Goal: Task Accomplishment & Management: Complete application form

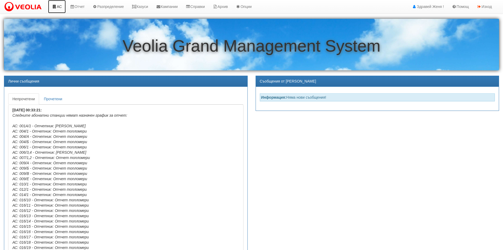
click at [57, 6] on link "АС" at bounding box center [57, 6] width 18 height 13
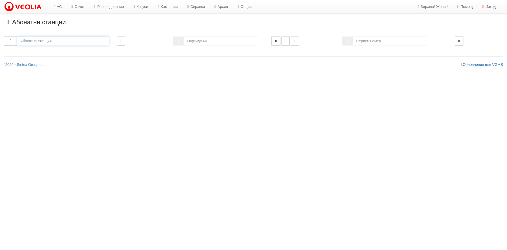
click at [43, 41] on input "text" at bounding box center [63, 40] width 92 height 9
click at [44, 49] on div "214/2 - Вл. Варненчик - "ВЕОЛИЯ"" at bounding box center [63, 49] width 90 height 6
type input "214/2 - Вл. Варненчик - "ВЕОЛИЯ""
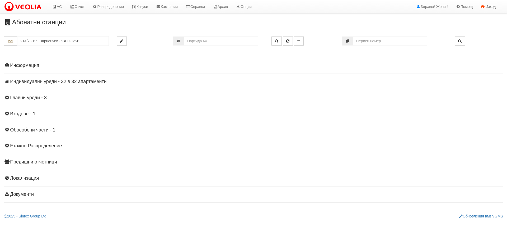
click at [72, 81] on h4 "Индивидуални уреди - 32 в 32 апартаменти" at bounding box center [253, 81] width 499 height 5
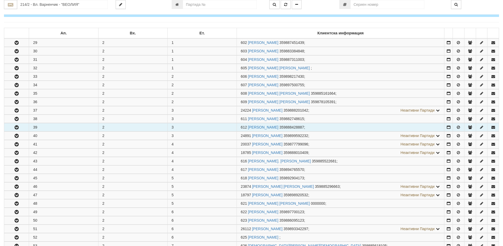
scroll to position [79, 0]
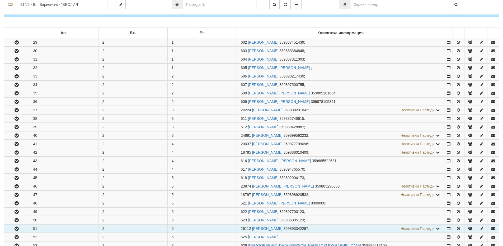
click at [15, 228] on icon "button" at bounding box center [16, 229] width 6 height 4
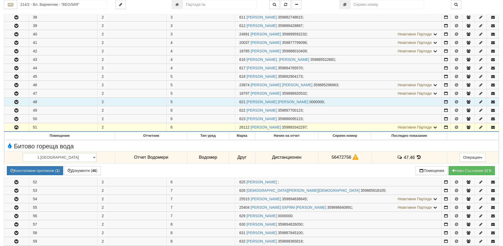
scroll to position [185, 0]
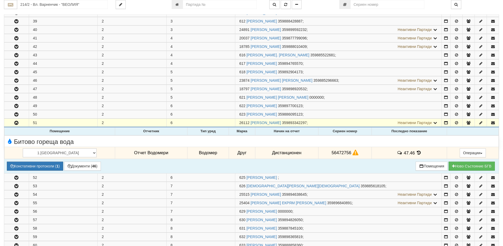
click at [416, 154] on icon at bounding box center [419, 152] width 6 height 4
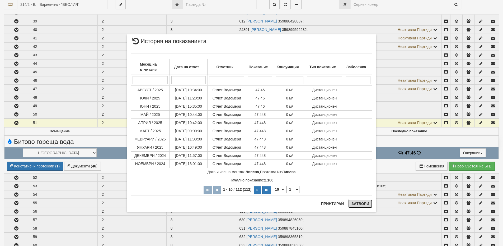
click at [356, 201] on button "Затвори" at bounding box center [360, 203] width 24 height 8
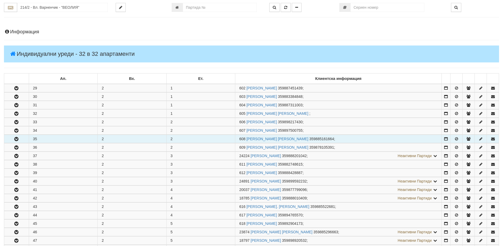
scroll to position [0, 0]
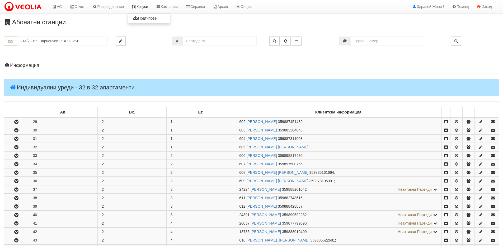
drag, startPoint x: 147, startPoint y: 9, endPoint x: 141, endPoint y: 10, distance: 6.4
click at [147, 9] on link "Казуси" at bounding box center [140, 6] width 24 height 13
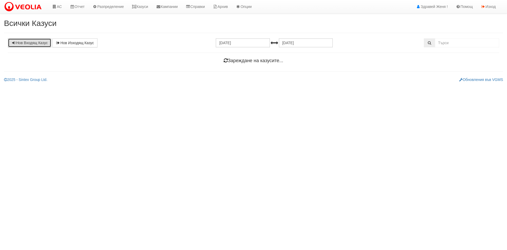
click at [36, 44] on link "Нов Входящ Казус" at bounding box center [29, 42] width 43 height 9
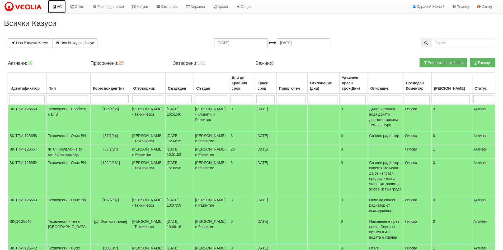
click at [60, 7] on link "АС" at bounding box center [57, 6] width 18 height 13
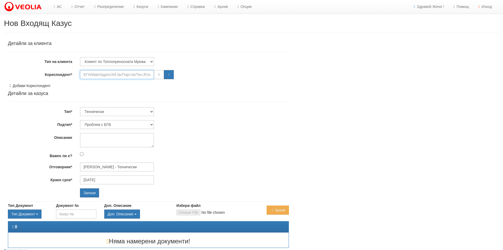
click at [98, 75] on input "Кореспондент*" at bounding box center [117, 74] width 74 height 9
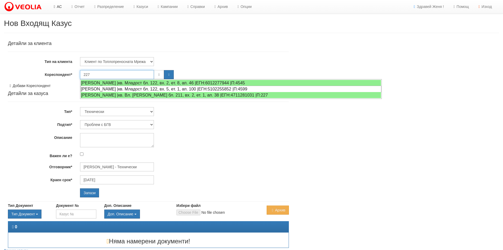
type input "227"
click at [57, 4] on link "АС" at bounding box center [57, 6] width 18 height 13
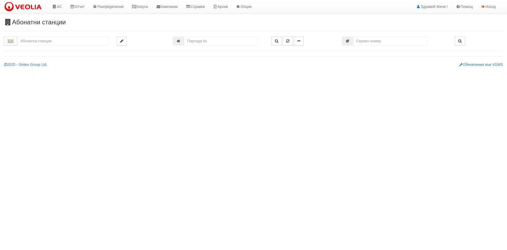
click at [62, 42] on input "text" at bounding box center [63, 40] width 92 height 9
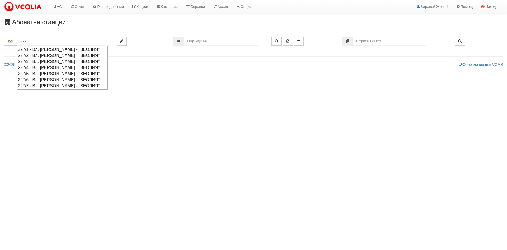
click at [63, 47] on div "227/1 - Вл. [PERSON_NAME] - "ВЕОЛИЯ"" at bounding box center [62, 49] width 89 height 6
type input "227/1 - Вл. [PERSON_NAME] - "ВЕОЛИЯ""
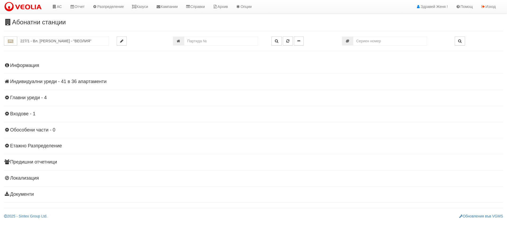
click at [62, 81] on h4 "Индивидуални уреди - 41 в 36 апартаменти" at bounding box center [253, 81] width 499 height 5
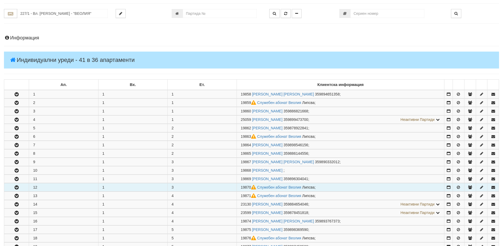
scroll to position [53, 0]
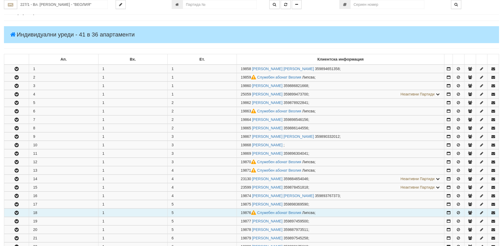
click at [15, 211] on icon "button" at bounding box center [16, 213] width 6 height 4
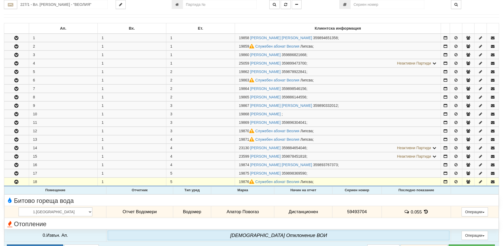
scroll to position [132, 0]
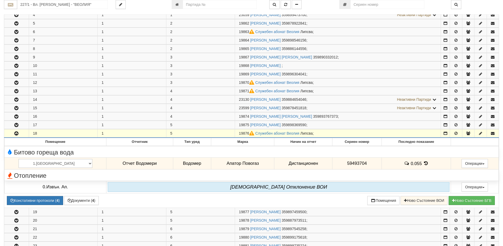
drag, startPoint x: 250, startPoint y: 131, endPoint x: 233, endPoint y: 132, distance: 17.0
click at [233, 132] on tr "18 1 5 19876 Служебен абонат Веолия [GEOGRAPHIC_DATA] ;" at bounding box center [251, 133] width 495 height 8
copy tr "19876"
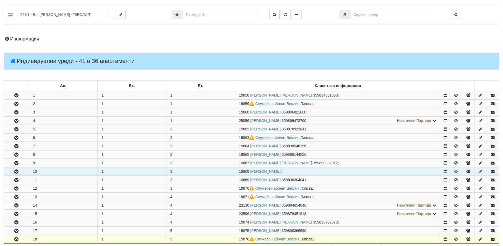
scroll to position [0, 0]
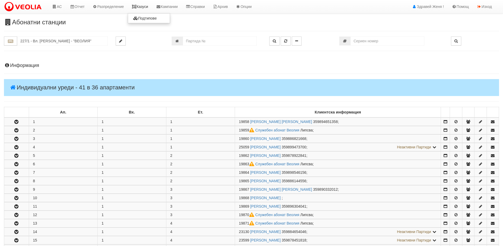
click at [147, 6] on link "Казуси" at bounding box center [140, 6] width 24 height 13
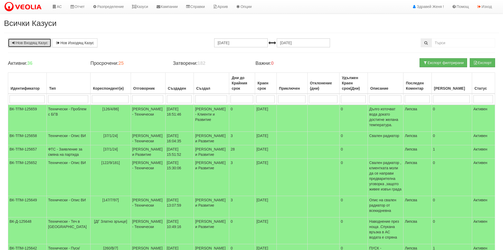
click at [43, 44] on link "Нов Входящ Казус" at bounding box center [29, 42] width 43 height 9
click at [146, 4] on link "Казуси" at bounding box center [140, 6] width 24 height 13
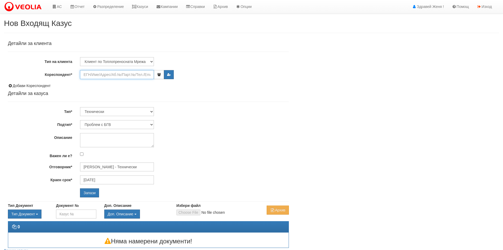
click at [112, 75] on input "Кореспондент*" at bounding box center [117, 74] width 74 height 9
paste input "19876"
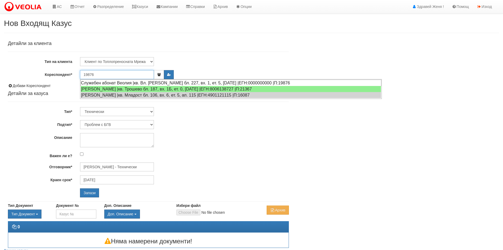
click at [121, 82] on div "Служебен абонат Веолия |кв. Вл. Варненчик бл. 227, вх. 1, ет. 5, ап. 18 |ЕГН:00…" at bounding box center [231, 83] width 301 height 7
type input "Райна Филипова"
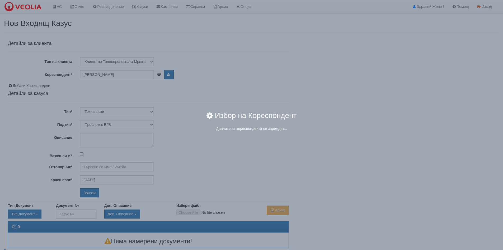
type input "[PERSON_NAME] - Технически"
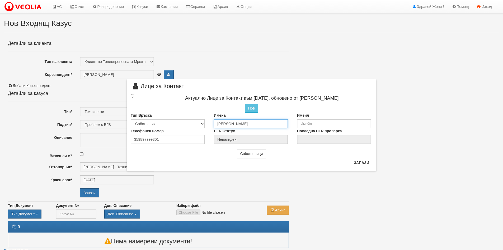
drag, startPoint x: 253, startPoint y: 122, endPoint x: 212, endPoint y: 117, distance: 41.3
click at [212, 117] on div "Имена Райна Филипова" at bounding box center [251, 121] width 83 height 16
type input "W"
type input "Виктор ПавлиновПасков"
click at [133, 95] on input "radio" at bounding box center [132, 95] width 3 height 3
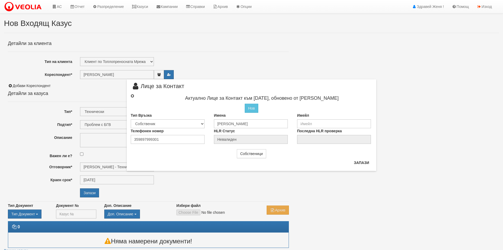
radio input "true"
type input "Виктор ПавлиновПасков"
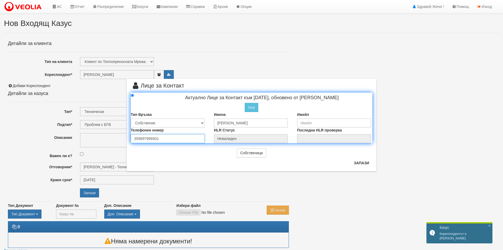
drag, startPoint x: 163, startPoint y: 139, endPoint x: 116, endPoint y: 130, distance: 47.4
click at [116, 130] on div "× Лице за Контакт Актуално Лице за Контакт към 08/08/2021, обновено от Стефка С…" at bounding box center [251, 85] width 309 height 171
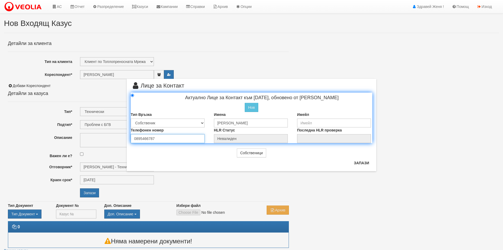
type input "0895466787"
click at [314, 123] on input "email" at bounding box center [334, 122] width 74 height 9
type input "vpaskov123@gmail.com"
click at [356, 163] on button "Запази" at bounding box center [362, 162] width 22 height 8
radio input "true"
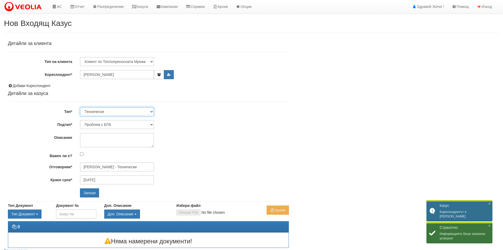
click at [153, 111] on select "Технически ФТС Търговски Административен Производствен Експлоатационен Финансов…" at bounding box center [117, 111] width 74 height 9
select select "1"
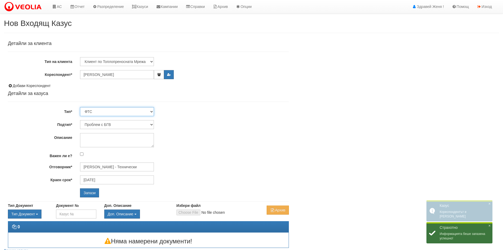
click at [80, 107] on select "Технически ФТС Търговски Административен Производствен Експлоатационен Финансов…" at bounding box center [117, 111] width 74 height 9
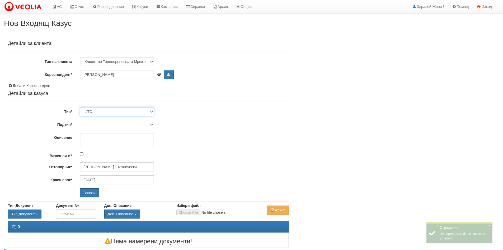
type input "25/10/2025"
type input "Миглена Михова - Клиенти и Развитие"
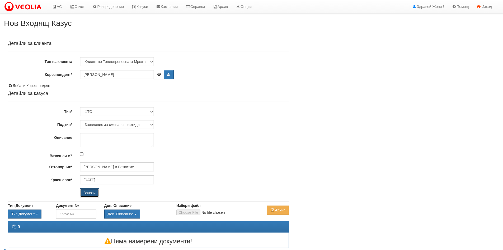
click at [90, 192] on input "Запази" at bounding box center [89, 192] width 19 height 9
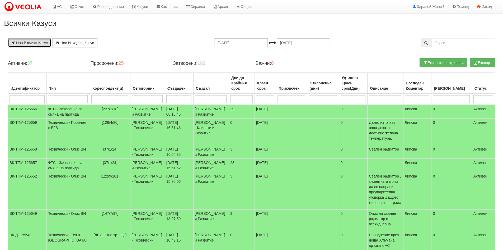
click at [43, 43] on link "Нов Входящ Казус" at bounding box center [29, 42] width 43 height 9
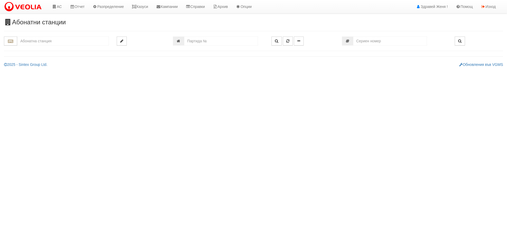
click at [44, 43] on input "text" at bounding box center [63, 40] width 92 height 9
type input "26112"
click at [204, 39] on input "number" at bounding box center [221, 40] width 74 height 9
type input "26112"
type input "214/2 - "[PERSON_NAME] [GEOGRAPHIC_DATA] " ЕАД"
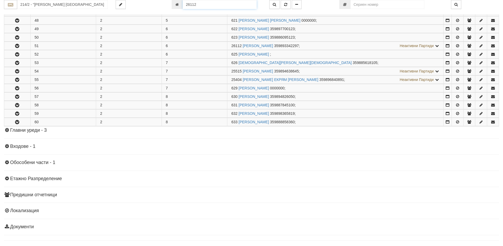
scroll to position [271, 0]
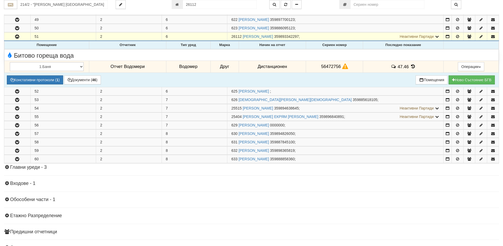
click at [410, 67] on icon at bounding box center [413, 66] width 6 height 4
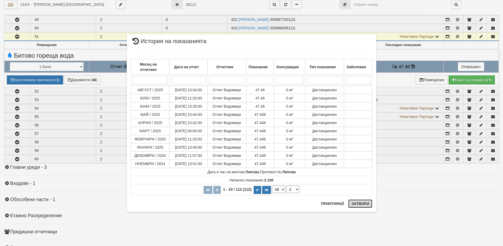
click at [363, 206] on button "Затвори" at bounding box center [360, 203] width 24 height 8
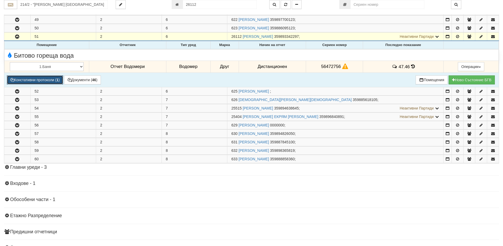
click at [53, 80] on button "Констативни протоколи ( 1 )" at bounding box center [35, 79] width 56 height 9
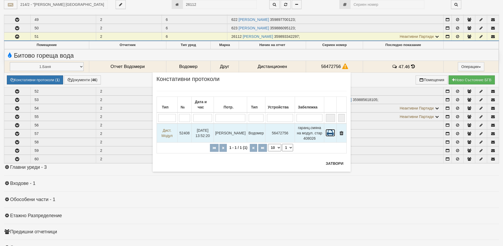
click at [330, 129] on icon at bounding box center [331, 132] width 10 height 7
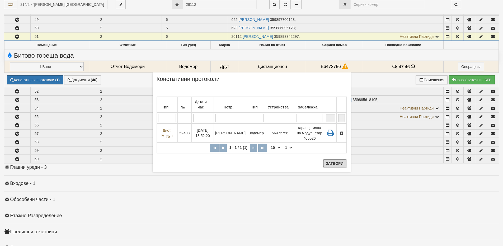
click at [332, 164] on button "Затвори" at bounding box center [335, 163] width 24 height 8
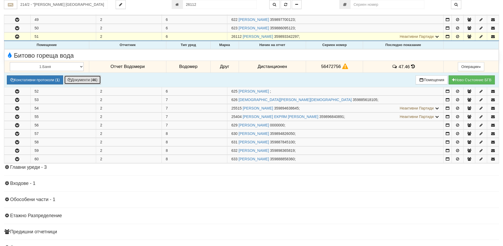
click at [89, 82] on button "Документи ( 46 )" at bounding box center [82, 79] width 37 height 9
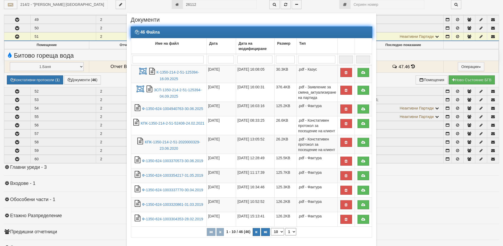
click at [137, 60] on input "search" at bounding box center [168, 59] width 71 height 8
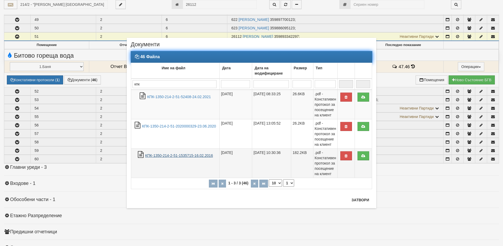
type input "кпк"
click at [194, 153] on link "КПК-1350-214-2-51-1535715-16.02.2016" at bounding box center [179, 155] width 68 height 4
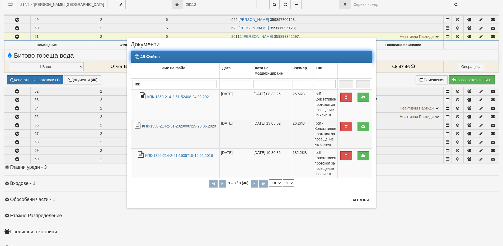
click at [187, 125] on link "КПК-1350-214-2-51-2020000329-23.06.2020" at bounding box center [179, 126] width 74 height 4
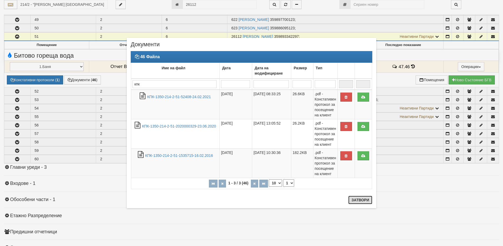
click at [355, 199] on button "Затвори" at bounding box center [360, 199] width 24 height 8
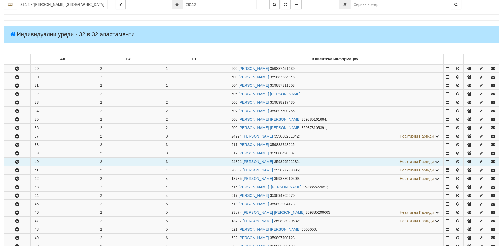
scroll to position [0, 0]
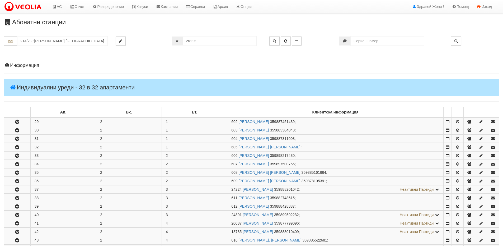
click at [16, 65] on h4 "Информация" at bounding box center [251, 65] width 495 height 5
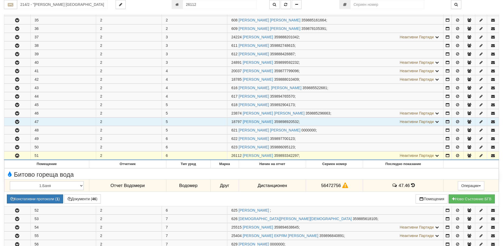
scroll to position [370, 0]
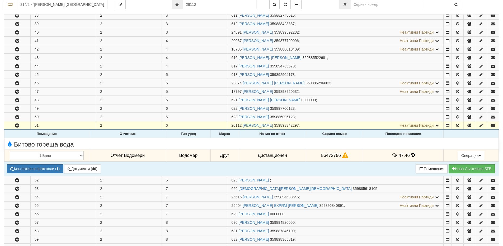
click at [411, 155] on icon at bounding box center [413, 155] width 4 height 4
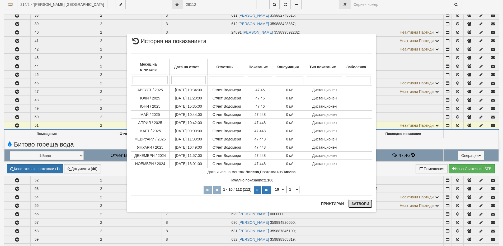
drag, startPoint x: 361, startPoint y: 203, endPoint x: 356, endPoint y: 200, distance: 5.3
click at [359, 202] on button "Затвори" at bounding box center [360, 203] width 24 height 8
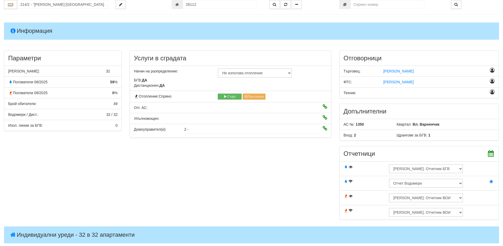
scroll to position [0, 0]
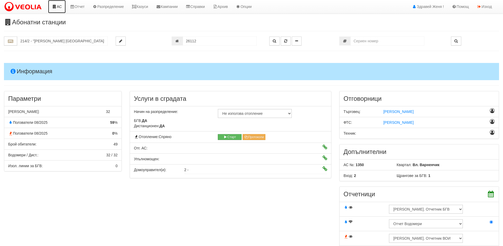
click at [55, 6] on icon at bounding box center [54, 7] width 5 height 4
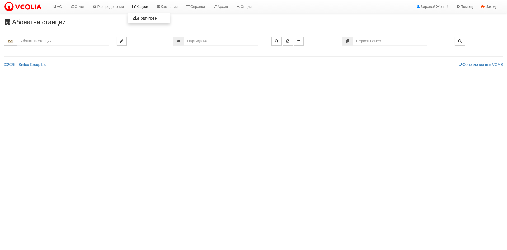
click at [143, 7] on link "Казуси" at bounding box center [140, 6] width 24 height 13
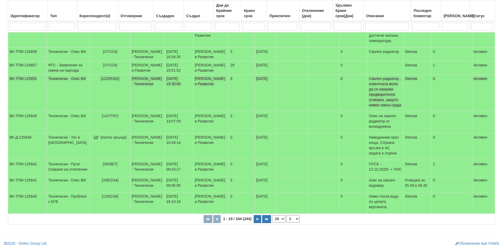
scroll to position [140, 0]
click at [277, 216] on select "10 20 30 40" at bounding box center [278, 218] width 13 height 7
select select "40"
click at [273, 222] on select "10 20 30 40" at bounding box center [278, 218] width 13 height 7
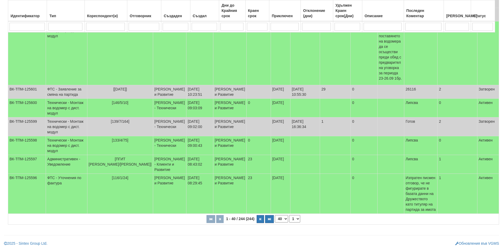
scroll to position [919, 0]
click at [260, 219] on icon "button" at bounding box center [261, 218] width 2 height 3
select select "2"
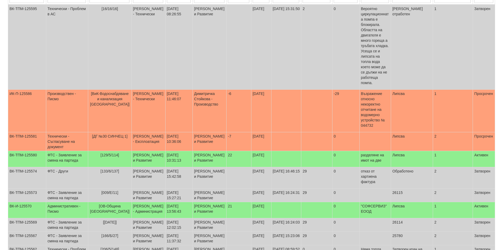
scroll to position [0, 0]
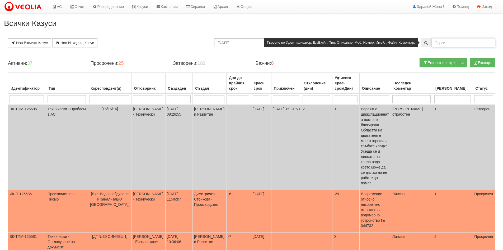
click at [439, 43] on input "text" at bounding box center [463, 42] width 63 height 9
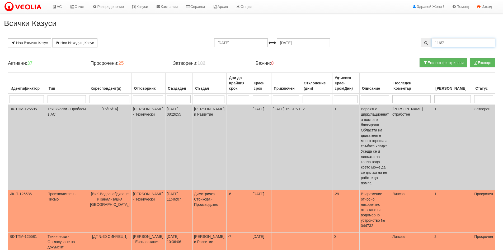
type input "116/7"
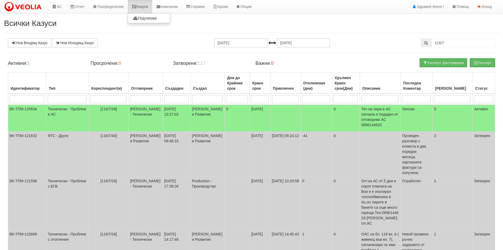
click at [146, 8] on link "Казуси" at bounding box center [140, 6] width 24 height 13
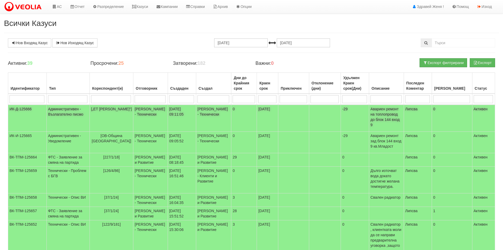
click at [201, 112] on td "[PERSON_NAME] - Технически" at bounding box center [213, 118] width 35 height 27
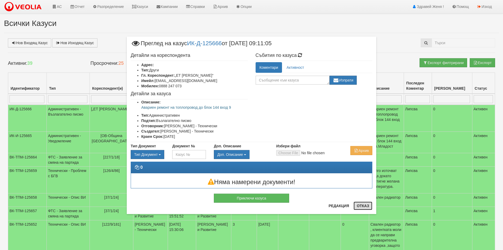
click at [368, 207] on button "Отказ" at bounding box center [363, 205] width 19 height 8
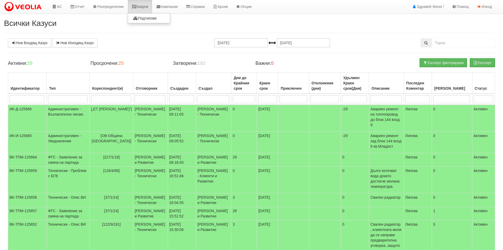
click at [144, 10] on link "Казуси" at bounding box center [140, 6] width 24 height 13
click at [63, 8] on link "АС" at bounding box center [57, 6] width 18 height 13
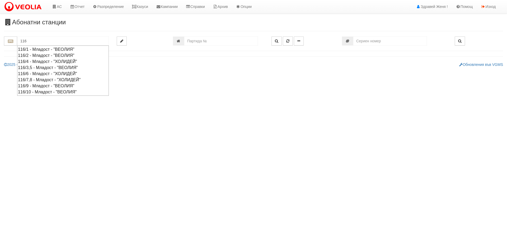
click at [41, 80] on div "116/7,8 - Младост - "ХОЛИДЕЙ"" at bounding box center [63, 80] width 90 height 6
type input "116/7,8 - Младост - "ХОЛИДЕЙ""
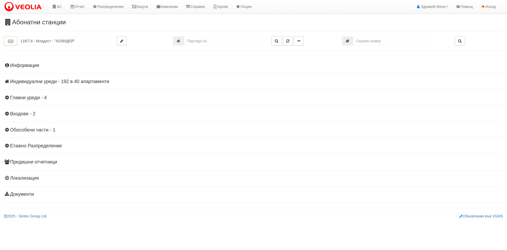
click at [93, 80] on h4 "Индивидуални уреди - 192 в 40 апартаменти" at bounding box center [253, 81] width 499 height 5
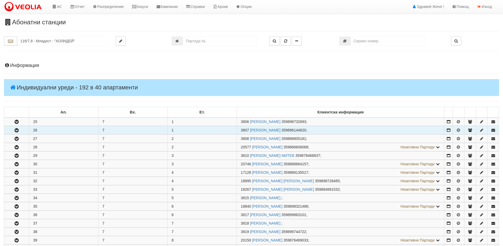
click at [39, 130] on td "26" at bounding box center [63, 130] width 69 height 8
click at [19, 129] on icon "button" at bounding box center [16, 130] width 6 height 4
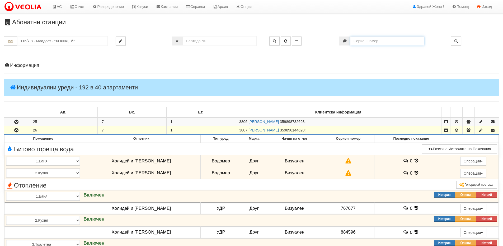
click at [382, 39] on input "number" at bounding box center [388, 40] width 74 height 9
drag, startPoint x: 369, startPoint y: 40, endPoint x: 347, endPoint y: 42, distance: 22.9
click at [347, 42] on div "055" at bounding box center [391, 40] width 104 height 9
type input "055"
click at [147, 7] on link "Казуси" at bounding box center [140, 6] width 24 height 13
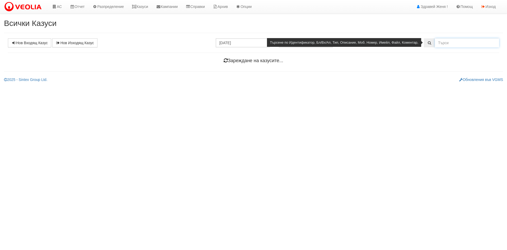
click at [442, 43] on input "text" at bounding box center [467, 42] width 64 height 9
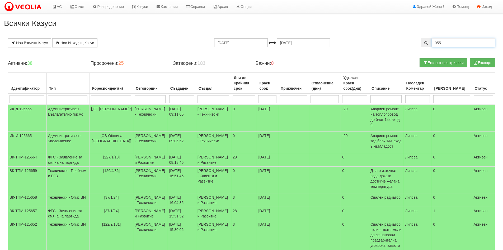
type input "055"
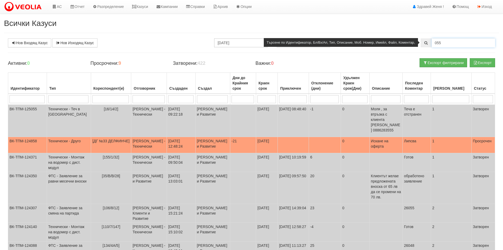
click at [450, 42] on input "055" at bounding box center [463, 42] width 63 height 9
click at [444, 39] on input "055" at bounding box center [463, 42] width 63 height 9
click at [447, 44] on input "055" at bounding box center [463, 42] width 63 height 9
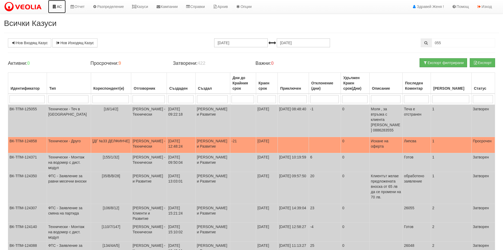
click at [57, 7] on link "АС" at bounding box center [57, 6] width 18 height 13
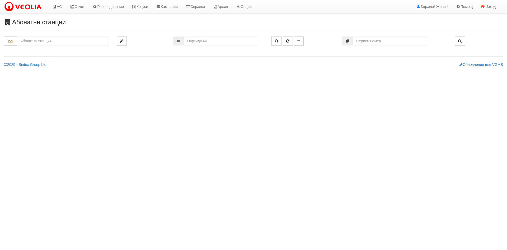
click at [43, 44] on input "text" at bounding box center [63, 40] width 92 height 9
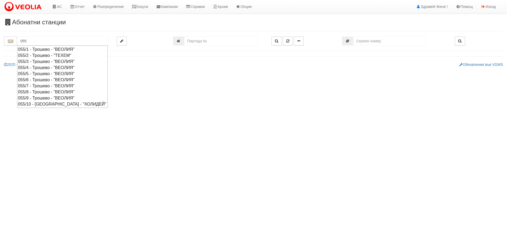
click at [44, 54] on div "055/2 - Трошево - "ТЕХЕМ"" at bounding box center [62, 55] width 89 height 6
type input "055/2 - Трошево - "ТЕХЕМ""
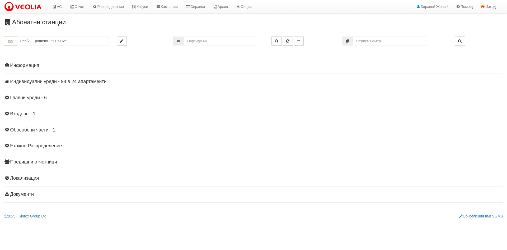
click at [71, 82] on h4 "Индивидуални уреди - 94 в 24 апартаменти" at bounding box center [253, 81] width 499 height 5
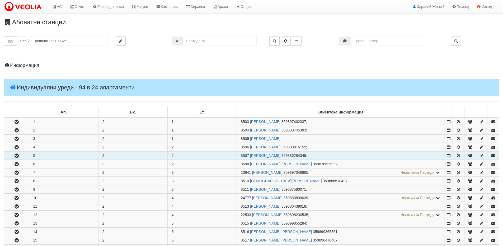
click at [20, 156] on button "button" at bounding box center [16, 155] width 25 height 8
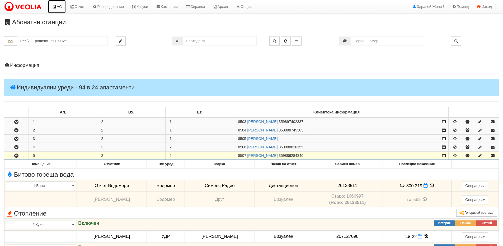
click at [55, 5] on icon at bounding box center [54, 7] width 5 height 4
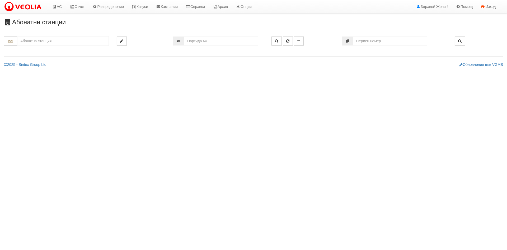
click at [54, 43] on input "text" at bounding box center [63, 40] width 92 height 9
drag, startPoint x: 68, startPoint y: 43, endPoint x: 18, endPoint y: 39, distance: 50.3
click at [18, 39] on input "24056" at bounding box center [63, 40] width 92 height 9
type input "24056"
click at [206, 41] on input "number" at bounding box center [221, 40] width 74 height 9
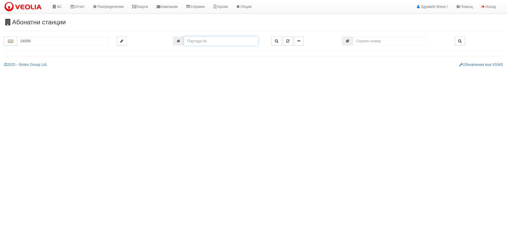
paste input "24056"
type input "24056"
type input "141/1 - "ХОЛИДЕЙ И РАЙЗЕН" ЕООД"
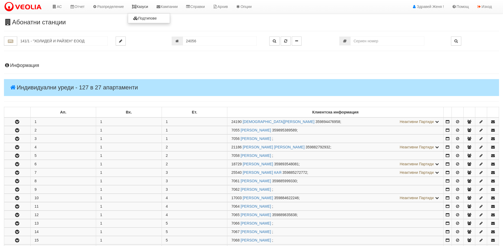
click at [148, 7] on link "Казуси" at bounding box center [140, 6] width 24 height 13
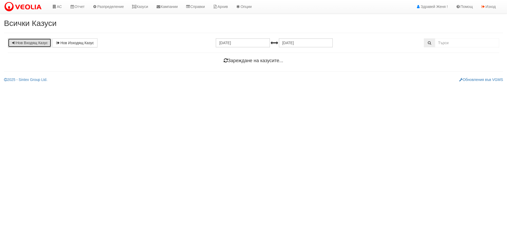
click at [35, 42] on link "Нов Входящ Казус" at bounding box center [29, 42] width 43 height 9
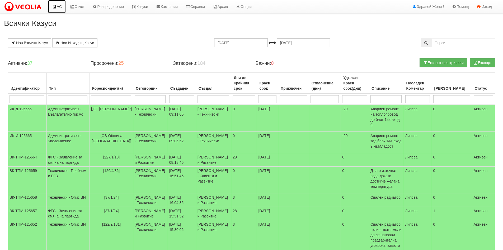
click at [58, 6] on link "АС" at bounding box center [57, 6] width 18 height 13
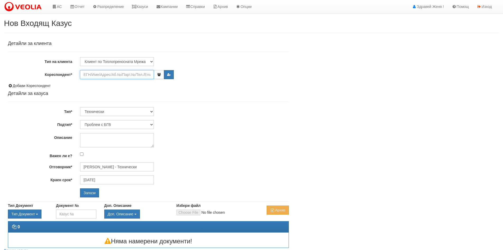
click at [109, 76] on input "Кореспондент*" at bounding box center [117, 74] width 74 height 9
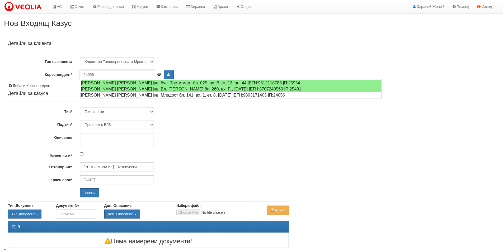
click at [158, 96] on div "[PERSON_NAME] [PERSON_NAME] |кв. Младост бл. 141, вх. 1, ет. 8, [DATE] |ЕГН:980…" at bounding box center [231, 95] width 301 height 7
type input "[PERSON_NAME] [PERSON_NAME]"
type input "[PERSON_NAME] - Технически"
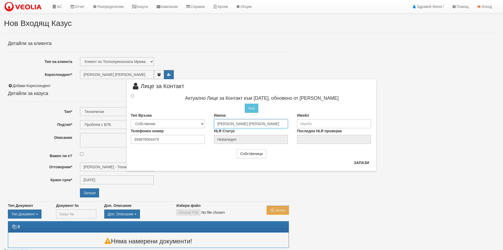
drag, startPoint x: 266, startPoint y: 124, endPoint x: 202, endPoint y: 122, distance: 64.5
click at [202, 122] on div "Тип Връзка Собственик [PERSON_NAME] Съсед Приятел Имена [PERSON_NAME] [PERSON_N…" at bounding box center [252, 121] width 250 height 16
type input "[PERSON_NAME]"
drag, startPoint x: 162, startPoint y: 139, endPoint x: 120, endPoint y: 136, distance: 42.4
click at [120, 136] on div "× Лице за Контакт Актуално Лице за Контакт към [DATE], обновено от [PERSON_NAME…" at bounding box center [251, 85] width 309 height 171
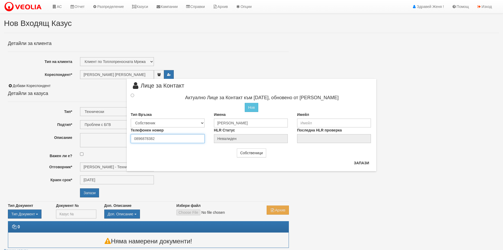
type input "0896878382"
click at [132, 96] on input "radio" at bounding box center [132, 95] width 3 height 3
radio input "true"
type input "[PERSON_NAME]"
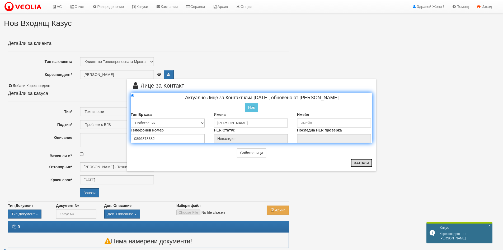
click at [360, 164] on button "Запази" at bounding box center [362, 162] width 22 height 8
radio input "true"
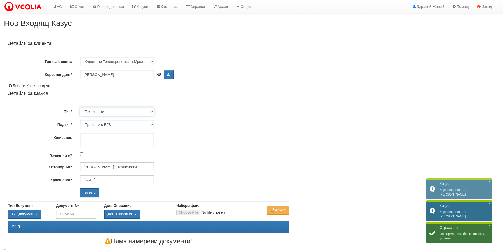
click at [151, 111] on select "Технически ФТС Търговски Административен Производствен Експлоатационен Финансов…" at bounding box center [117, 111] width 74 height 9
select select "1"
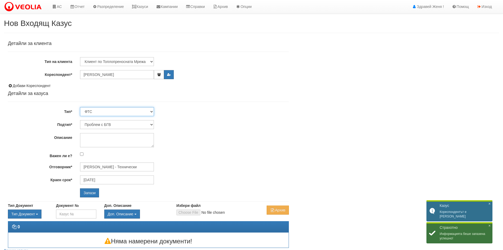
click at [80, 107] on select "Технически ФТС Търговски Административен Производствен Експлоатационен Финансов…" at bounding box center [117, 111] width 74 height 9
type input "[DATE]"
type input "[PERSON_NAME] и Развитие"
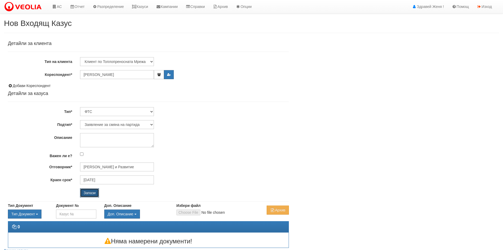
click at [92, 192] on input "Запази" at bounding box center [89, 192] width 19 height 9
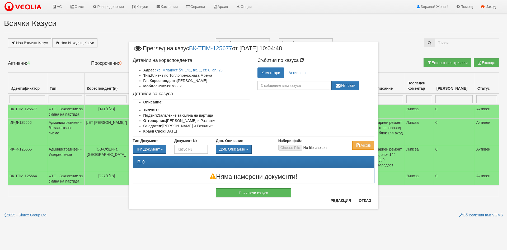
click at [175, 68] on li "Адрес: кв. Младост бл. 141, вх. 1, ет. 8, [DATE]" at bounding box center [196, 69] width 106 height 5
click at [177, 69] on link "кв. Младост бл. 141, вх. 1, ет. 8, ап. 23" at bounding box center [190, 70] width 66 height 4
click at [195, 70] on link "кв. Младост бл. 141, вх. 1, ет. 8, ап. 23" at bounding box center [190, 70] width 66 height 4
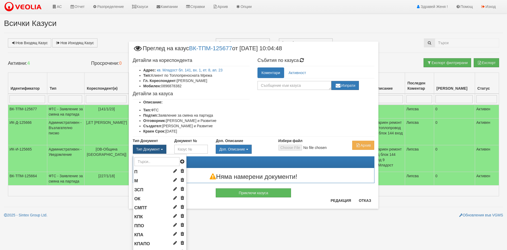
click at [161, 149] on span "button" at bounding box center [162, 149] width 2 height 1
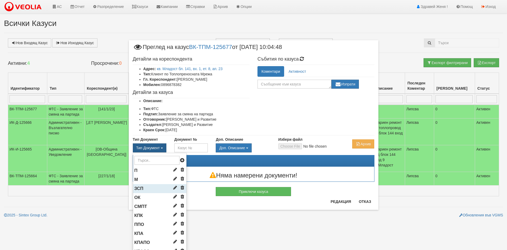
click at [149, 186] on li "ЗСП" at bounding box center [159, 188] width 53 height 9
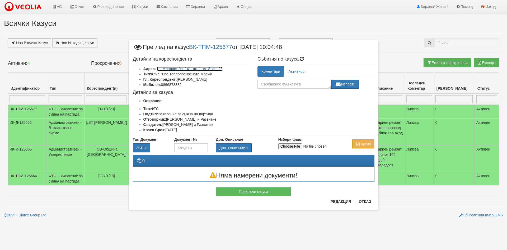
click at [209, 71] on link "кв. Младост бл. 141, вх. 1, ет. 8, ап. 23" at bounding box center [190, 69] width 66 height 4
click at [299, 146] on input "Избери файл" at bounding box center [313, 146] width 70 height 6
type input "C:\fakepath\DOC152.pdf"
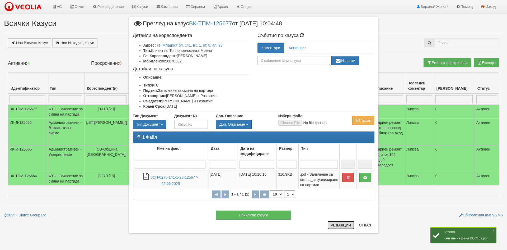
click at [338, 225] on button "Редакция" at bounding box center [341, 225] width 27 height 8
click at [336, 226] on button "Редакция" at bounding box center [341, 225] width 27 height 8
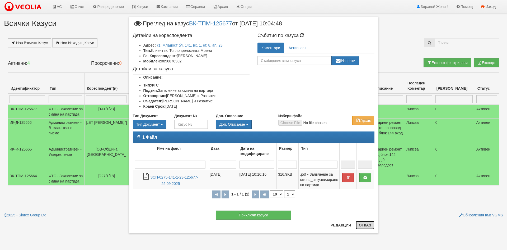
click at [369, 223] on button "Отказ" at bounding box center [365, 225] width 19 height 8
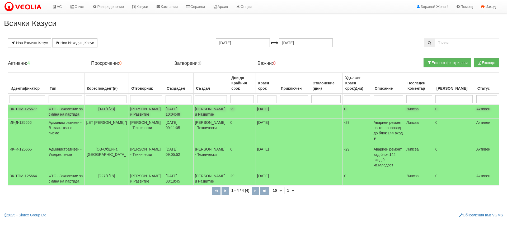
click at [127, 110] on td "[141/1/23]" at bounding box center [106, 112] width 44 height 14
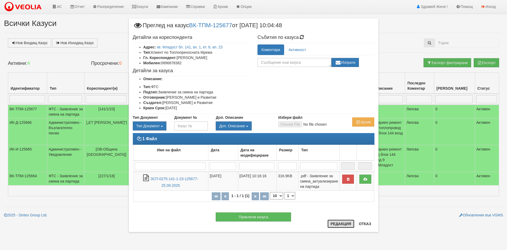
click at [345, 223] on button "Редакция" at bounding box center [341, 223] width 27 height 8
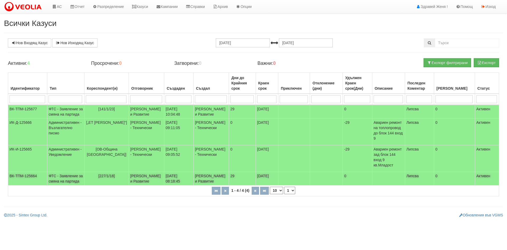
click at [131, 178] on td "[PERSON_NAME] и Развитие" at bounding box center [146, 178] width 35 height 13
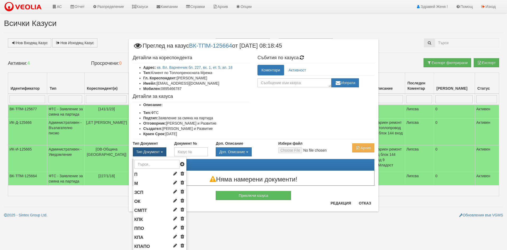
click at [160, 150] on button "Тип Документ" at bounding box center [150, 151] width 34 height 9
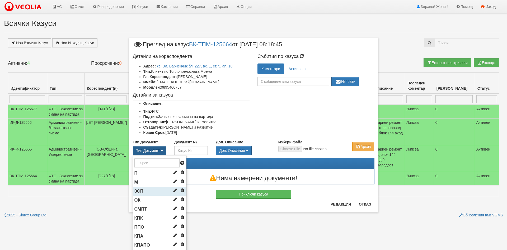
click at [148, 189] on li "ЗСП" at bounding box center [159, 191] width 53 height 9
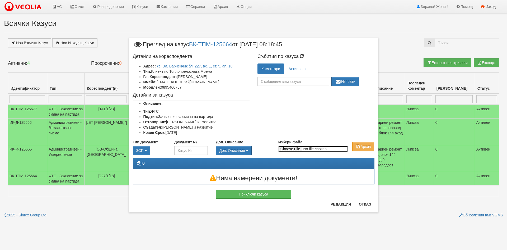
click at [291, 148] on input "Избери файл" at bounding box center [313, 149] width 70 height 6
type input "C:\fakepath\DOC153.pdf"
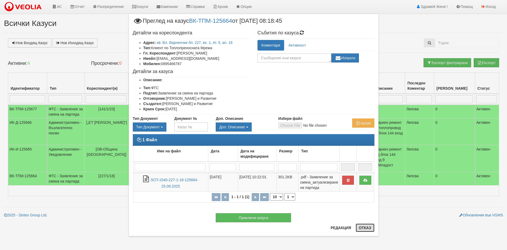
click at [357, 226] on button "Отказ" at bounding box center [365, 227] width 19 height 8
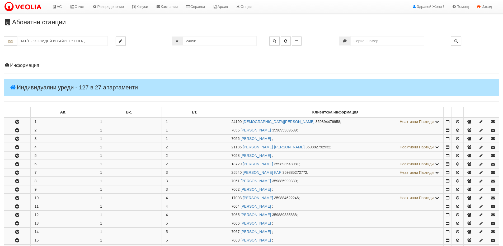
scroll to position [229, 0]
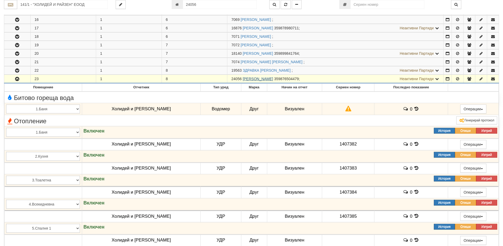
click at [254, 77] on link "[PERSON_NAME]" at bounding box center [258, 79] width 30 height 4
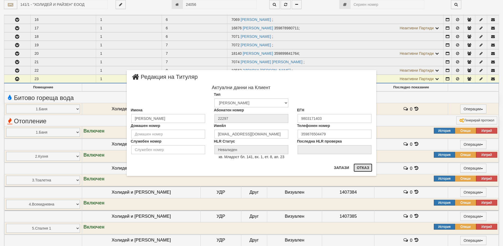
click at [364, 166] on button "Отказ" at bounding box center [363, 167] width 19 height 8
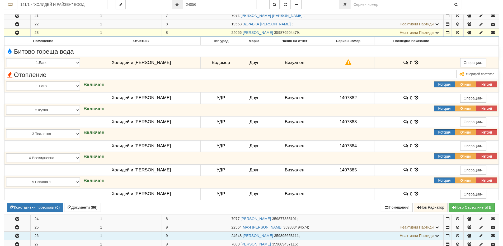
scroll to position [334, 0]
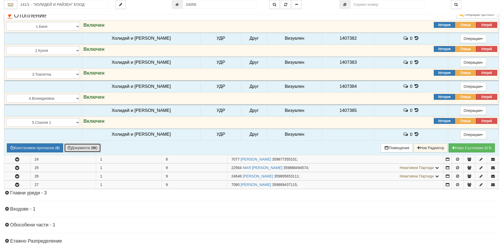
click at [94, 144] on button "Документи ( 96 )" at bounding box center [82, 147] width 37 height 9
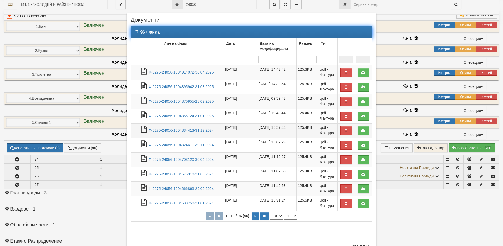
click at [182, 127] on td "Ф-0275-24056-1004834413-31.12.2024" at bounding box center [177, 130] width 93 height 15
click at [183, 129] on link "Ф-0275-24056-1004834413-31.12.2024" at bounding box center [180, 130] width 65 height 4
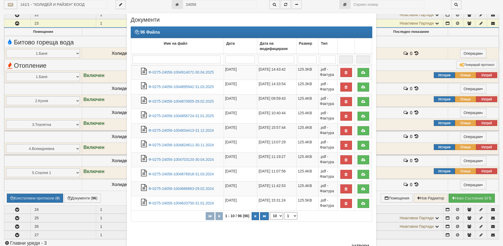
scroll to position [255, 0]
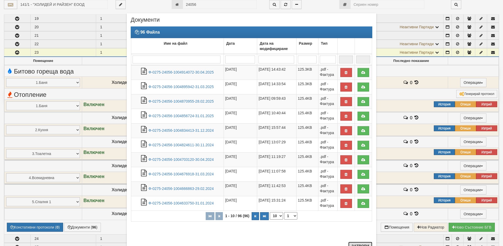
click at [354, 244] on button "Затвори" at bounding box center [360, 245] width 24 height 8
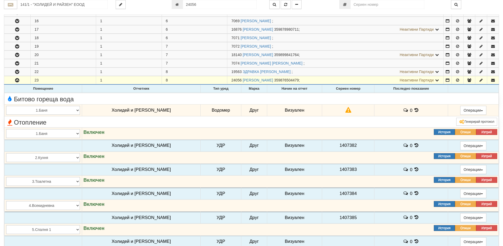
scroll to position [176, 0]
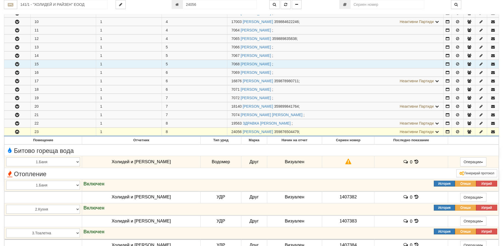
click at [17, 63] on icon "button" at bounding box center [17, 64] width 6 height 4
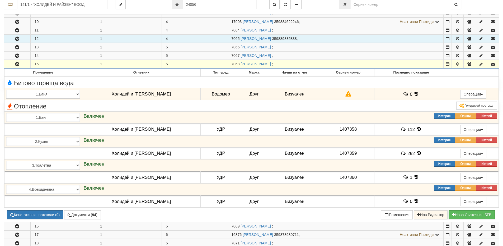
click at [19, 39] on icon "button" at bounding box center [17, 39] width 6 height 4
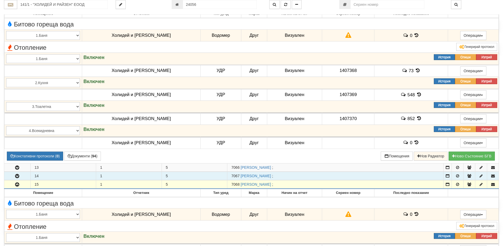
scroll to position [229, 0]
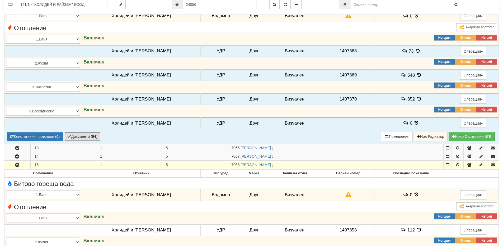
click at [81, 138] on button "Документи ( 94 )" at bounding box center [82, 136] width 37 height 9
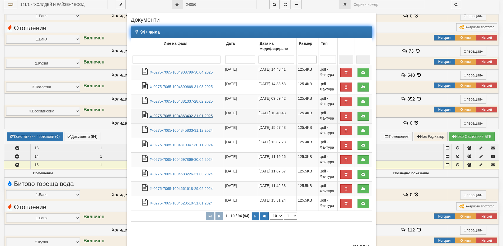
click at [197, 114] on link "Ф-0275-7065-1004863402-31.01.2025" at bounding box center [181, 116] width 63 height 4
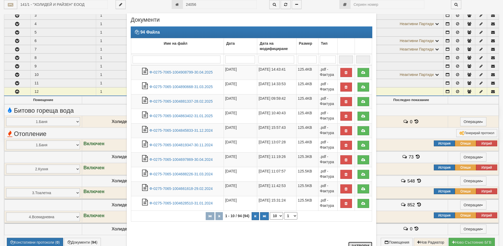
click at [359, 241] on button "Затвори" at bounding box center [360, 245] width 24 height 8
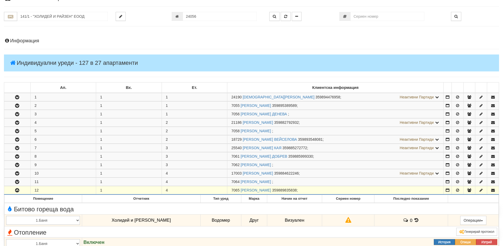
scroll to position [0, 0]
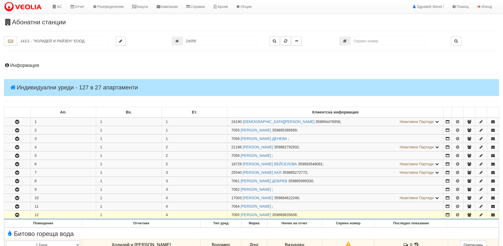
click at [31, 68] on h4 "Информация" at bounding box center [251, 65] width 495 height 5
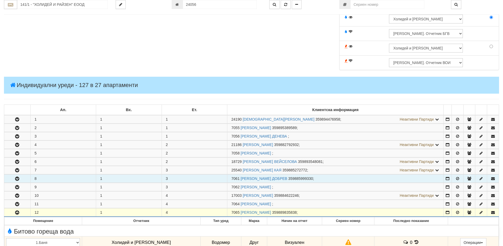
scroll to position [238, 0]
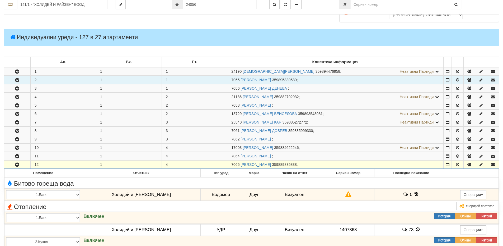
click at [18, 82] on icon "button" at bounding box center [17, 80] width 6 height 4
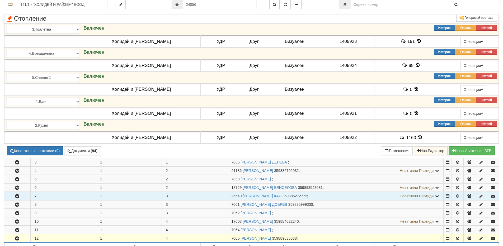
scroll to position [370, 0]
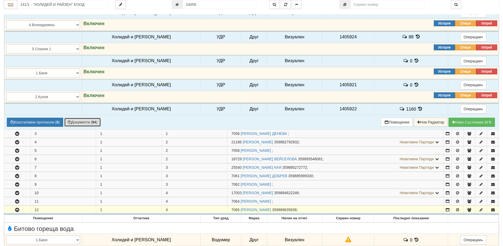
click at [83, 124] on button "Документи ( 94 )" at bounding box center [82, 122] width 37 height 9
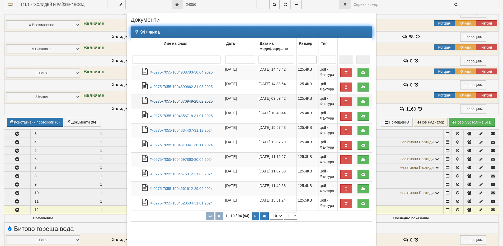
click at [195, 100] on link "Ф-0275-7055-1004870949-28.02.2025" at bounding box center [181, 101] width 63 height 4
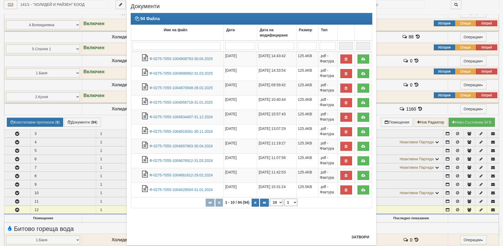
scroll to position [26, 0]
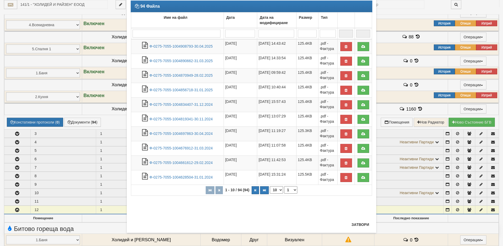
click at [359, 219] on div "× Документи 94 Файла Име на файл Дата Дата на модифициране Размер Тип 1 - 10 / …" at bounding box center [252, 109] width 250 height 245
click at [360, 223] on button "Затвори" at bounding box center [360, 224] width 24 height 8
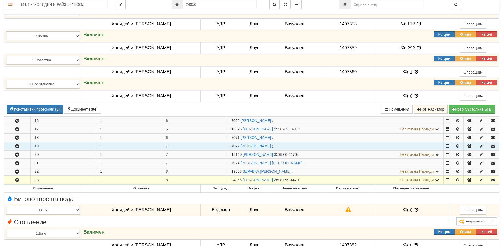
scroll to position [819, 0]
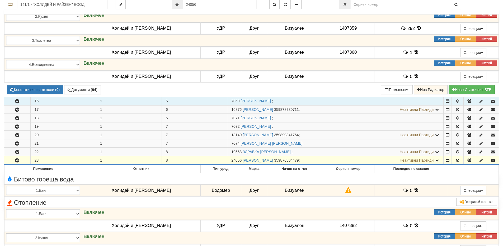
click at [19, 104] on button "button" at bounding box center [17, 101] width 26 height 8
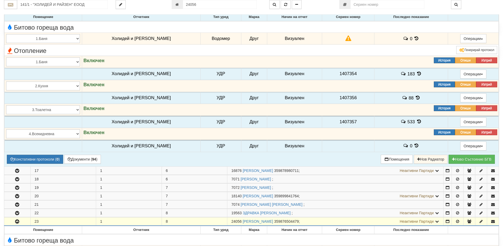
scroll to position [951, 0]
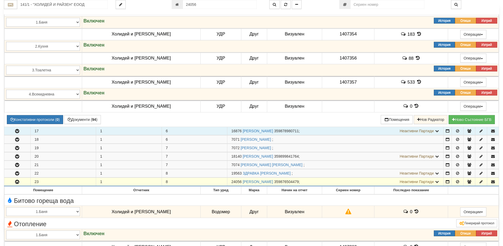
click at [18, 129] on icon "button" at bounding box center [17, 131] width 6 height 4
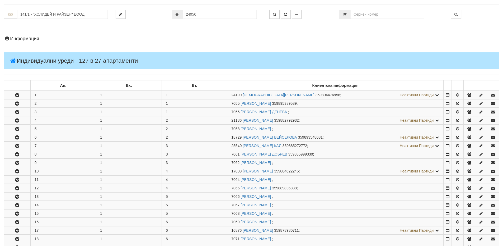
scroll to position [17, 0]
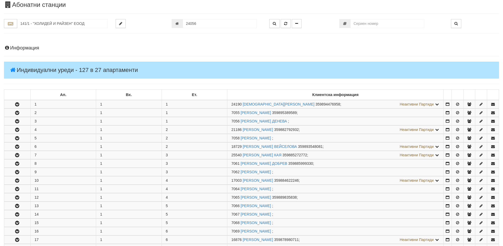
click at [26, 49] on h4 "Информация" at bounding box center [251, 47] width 495 height 5
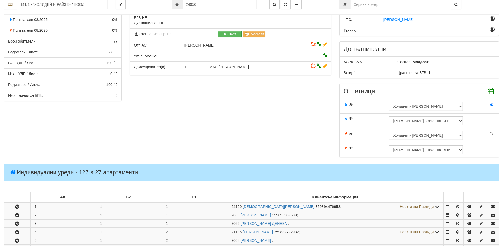
scroll to position [229, 0]
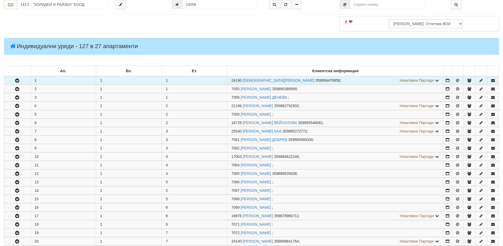
click at [8, 80] on button "button" at bounding box center [17, 80] width 26 height 8
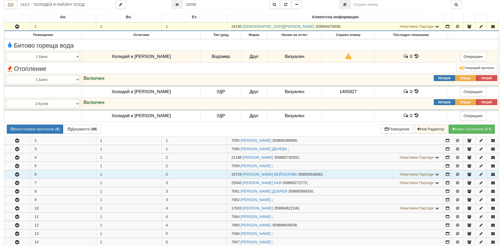
scroll to position [334, 0]
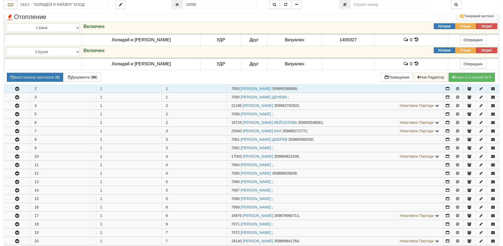
click at [21, 89] on button "button" at bounding box center [17, 89] width 26 height 8
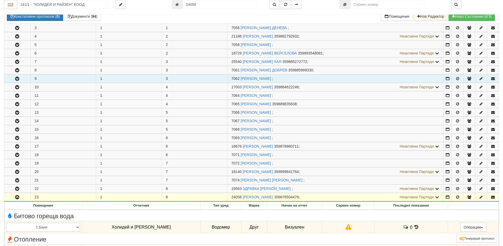
scroll to position [581, 0]
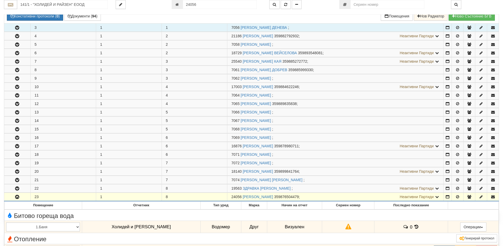
click at [24, 30] on button "button" at bounding box center [17, 28] width 26 height 8
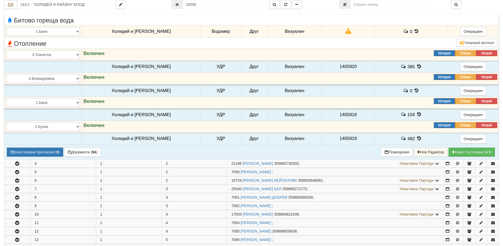
scroll to position [608, 0]
click at [85, 148] on button "Документи ( 94 )" at bounding box center [82, 151] width 37 height 9
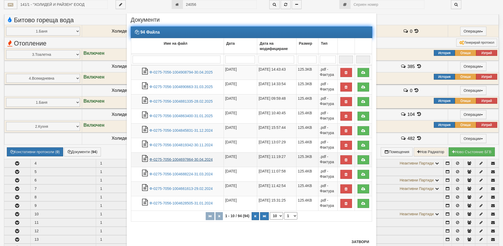
click at [195, 157] on link "Ф-0275-7056-1004697864-30.04.2024" at bounding box center [181, 159] width 63 height 4
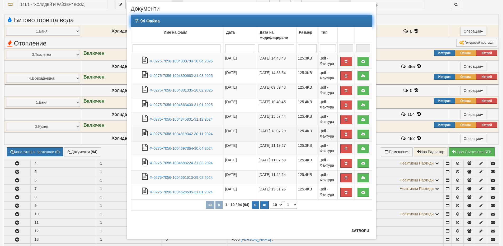
scroll to position [17, 0]
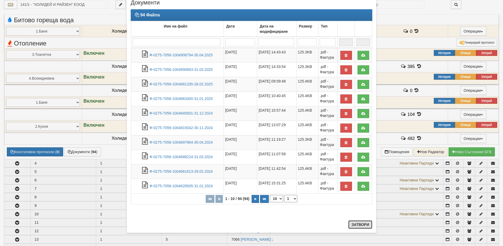
click at [368, 225] on button "Затвори" at bounding box center [360, 224] width 24 height 8
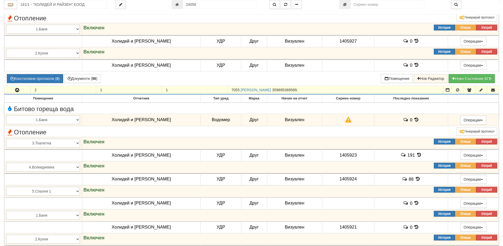
scroll to position [291, 0]
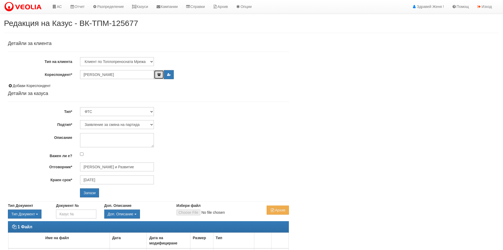
click at [157, 76] on button "button" at bounding box center [159, 74] width 10 height 9
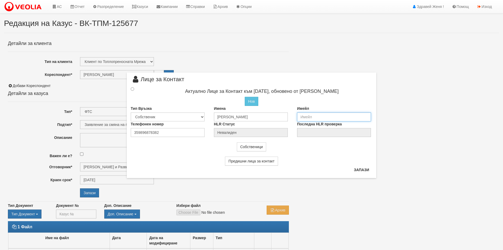
click at [301, 117] on input "email" at bounding box center [334, 116] width 74 height 9
drag, startPoint x: 306, startPoint y: 116, endPoint x: 324, endPoint y: 125, distance: 20.3
click at [306, 117] on input "S&oyangeorgiev" at bounding box center [334, 116] width 74 height 9
click at [303, 116] on input "S7oyangeorgiev" at bounding box center [334, 116] width 74 height 9
click at [341, 116] on input "s7oyangeorgiev" at bounding box center [334, 116] width 74 height 9
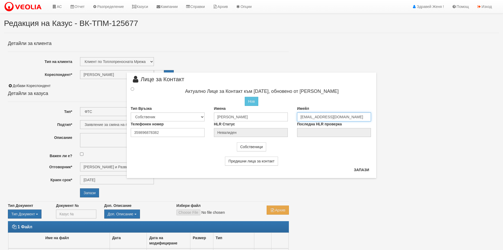
type input "s7oyangeorgiev@gmail.bg"
click at [132, 89] on input "radio" at bounding box center [132, 88] width 3 height 3
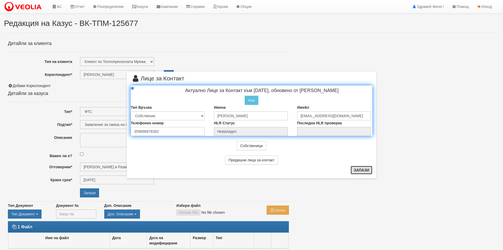
click at [359, 170] on button "Запази" at bounding box center [362, 170] width 22 height 8
radio input "true"
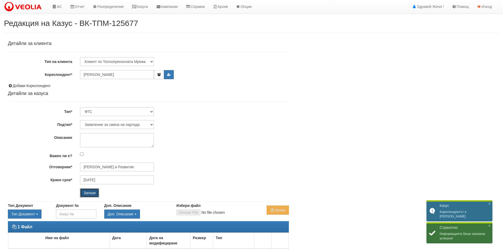
drag, startPoint x: 87, startPoint y: 192, endPoint x: 94, endPoint y: 197, distance: 8.2
click at [88, 194] on input "Запази" at bounding box center [89, 192] width 19 height 9
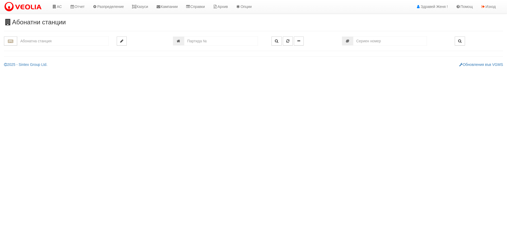
click at [63, 40] on input "text" at bounding box center [63, 40] width 92 height 9
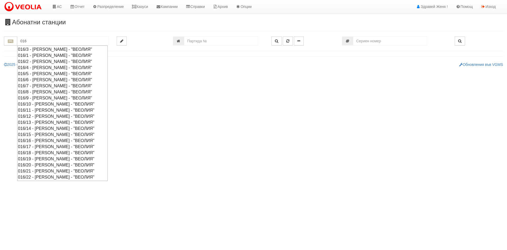
click at [41, 135] on div "016/15 - [PERSON_NAME] - "ВЕОЛИЯ"" at bounding box center [62, 134] width 89 height 6
type input "016/15 - [PERSON_NAME] - "ВЕОЛИЯ""
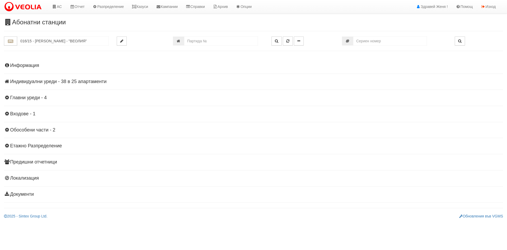
click at [77, 66] on h4 "Информация" at bounding box center [253, 65] width 499 height 5
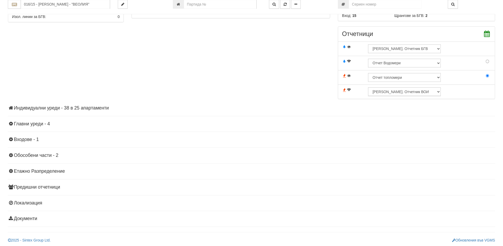
scroll to position [160, 0]
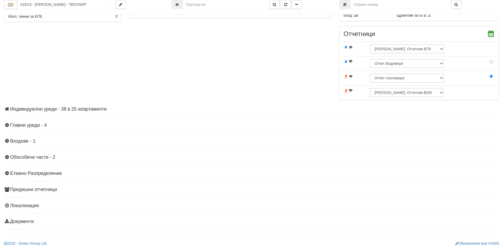
click at [75, 109] on h4 "Индивидуални уреди - 38 в 25 апартаменти" at bounding box center [251, 108] width 495 height 5
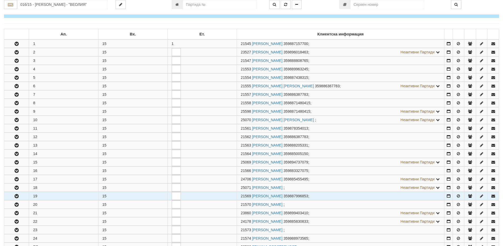
scroll to position [266, 0]
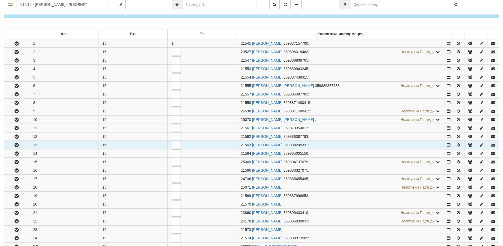
click at [14, 144] on icon "button" at bounding box center [16, 145] width 6 height 4
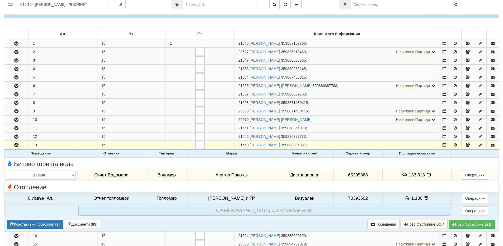
click at [426, 174] on icon at bounding box center [429, 174] width 6 height 4
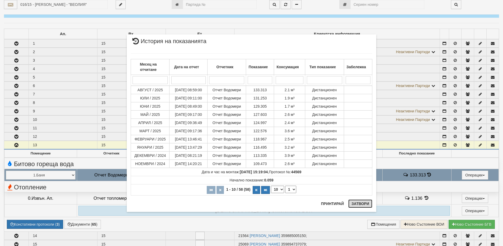
click at [367, 206] on button "Затвори" at bounding box center [360, 203] width 24 height 8
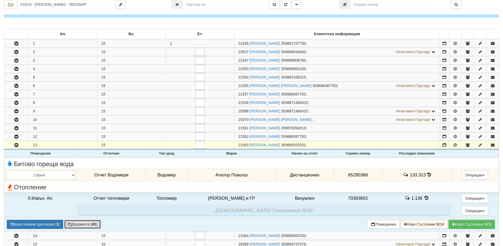
click at [77, 224] on button "Документи ( 65 )" at bounding box center [82, 224] width 37 height 9
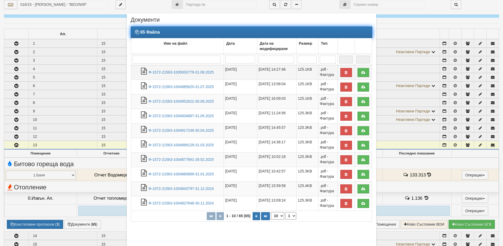
click at [176, 69] on td "Ф-1572-21563-1005003779-31.08.2025" at bounding box center [177, 72] width 93 height 15
click at [176, 71] on link "Ф-1572-21563-1005003779-31.08.2025" at bounding box center [180, 72] width 65 height 4
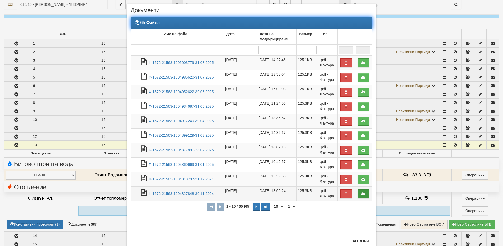
scroll to position [26, 0]
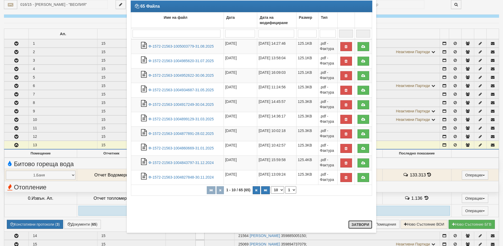
click at [366, 225] on button "Затвори" at bounding box center [360, 224] width 24 height 8
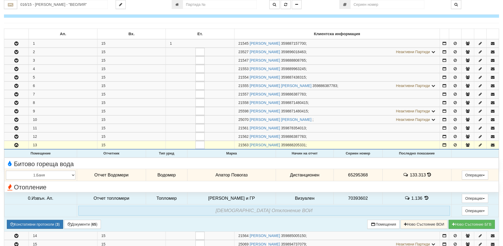
click at [428, 175] on icon at bounding box center [429, 174] width 4 height 4
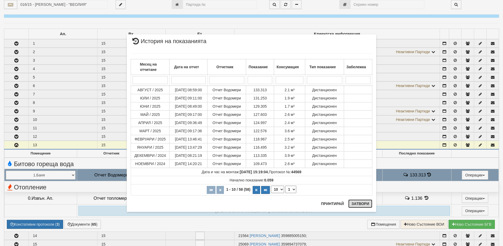
click at [362, 204] on button "Затвори" at bounding box center [360, 203] width 24 height 8
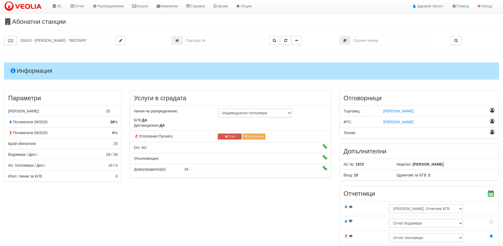
scroll to position [0, 0]
click at [60, 5] on link "АС" at bounding box center [57, 6] width 18 height 13
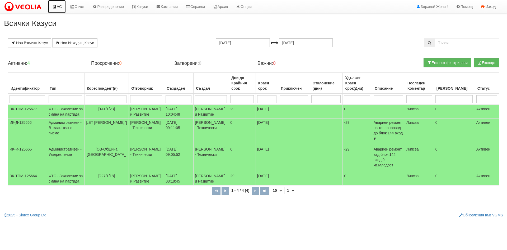
click at [61, 6] on link "АС" at bounding box center [57, 6] width 18 height 13
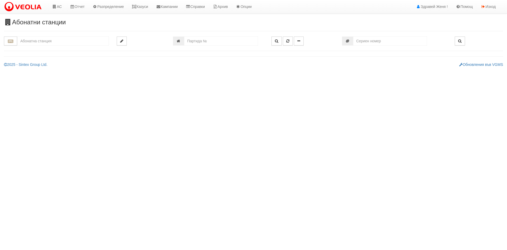
click at [47, 40] on input "text" at bounding box center [63, 40] width 92 height 9
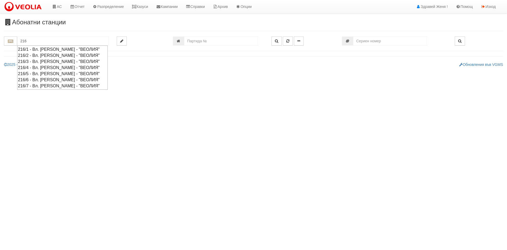
click at [29, 86] on div "216/7 - Вл. [PERSON_NAME] - "ВЕОЛИЯ"" at bounding box center [62, 86] width 89 height 6
type input "216/7 - Вл. [PERSON_NAME] - "ВЕОЛИЯ""
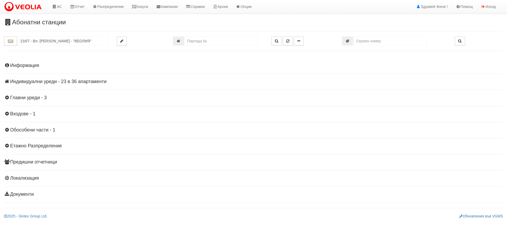
click at [93, 82] on h4 "Индивидуални уреди - 23 в 36 апартаменти" at bounding box center [253, 81] width 499 height 5
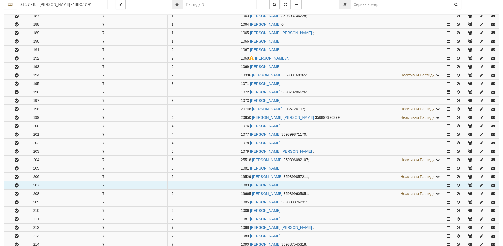
scroll to position [185, 0]
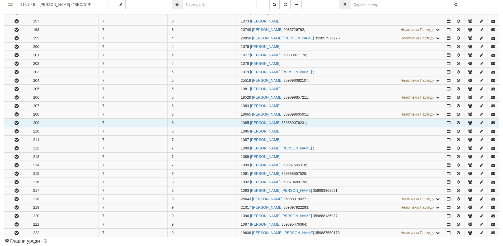
click at [14, 124] on icon "button" at bounding box center [16, 123] width 6 height 4
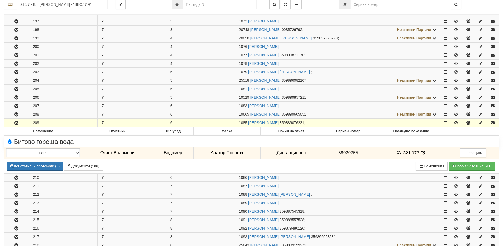
drag, startPoint x: 247, startPoint y: 123, endPoint x: 238, endPoint y: 122, distance: 9.3
click at [238, 122] on td "1085 ЮЛИЯ БОЖАНОВА ТОДОРОВА 359889076231 ;" at bounding box center [338, 123] width 206 height 8
copy span "1085"
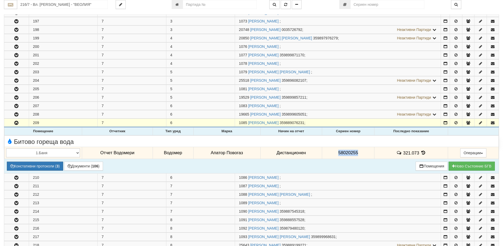
drag, startPoint x: 361, startPoint y: 152, endPoint x: 331, endPoint y: 150, distance: 30.2
click at [331, 150] on td "58020255" at bounding box center [348, 153] width 52 height 12
copy span "58020255"
click at [423, 153] on icon at bounding box center [424, 152] width 6 height 4
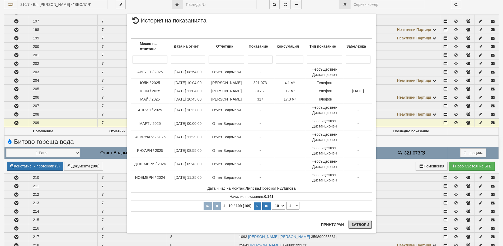
click at [354, 226] on button "Затвори" at bounding box center [360, 224] width 24 height 8
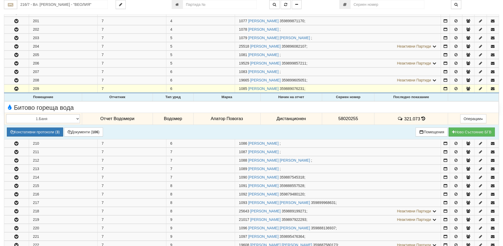
scroll to position [264, 0]
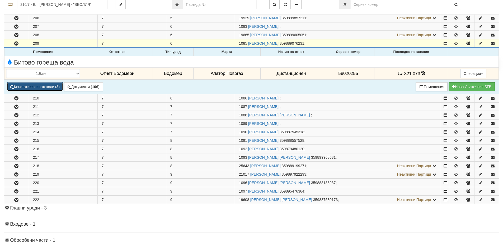
click at [54, 87] on button "Констативни протоколи ( 3 )" at bounding box center [35, 86] width 56 height 9
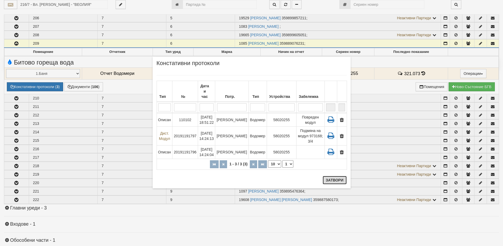
click at [328, 178] on button "Затвори" at bounding box center [335, 180] width 24 height 8
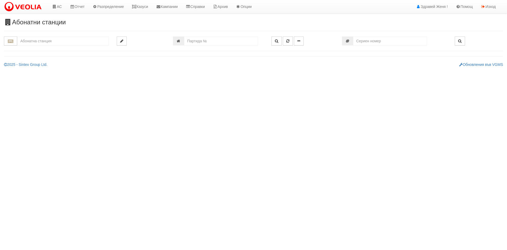
click at [34, 42] on input "text" at bounding box center [63, 40] width 92 height 9
click at [37, 51] on div "207/1 - Вл. Варненчик - "ВЕОЛИЯ"" at bounding box center [63, 49] width 90 height 6
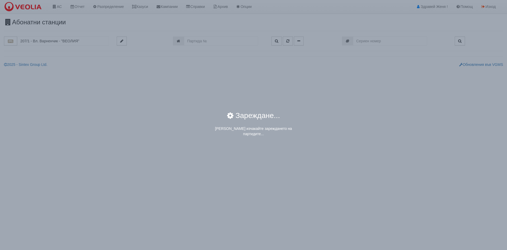
click at [28, 38] on div "× Зареждане... Моля изчакайте зареждането на партидите..." at bounding box center [253, 125] width 507 height 250
click at [28, 41] on div "× Зареждане... Моля изчакайте зареждането на партидите..." at bounding box center [253, 125] width 507 height 250
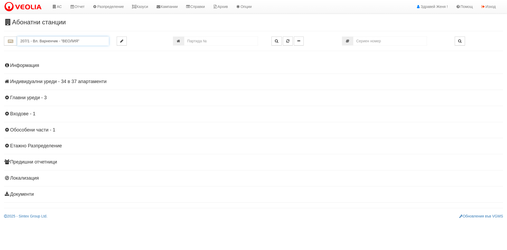
click at [51, 45] on input "207/1 - Вл. Варненчик - "ВЕОЛИЯ"" at bounding box center [63, 40] width 92 height 9
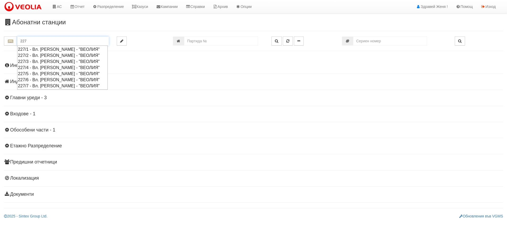
click at [51, 49] on div "227/1 - Вл. [PERSON_NAME] - "ВЕОЛИЯ"" at bounding box center [62, 49] width 89 height 6
type input "227/1 - Вл. [PERSON_NAME] - "ВЕОЛИЯ""
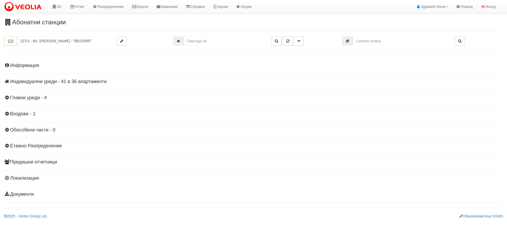
click at [94, 82] on h4 "Индивидуални уреди - 41 в 36 апартаменти" at bounding box center [253, 81] width 499 height 5
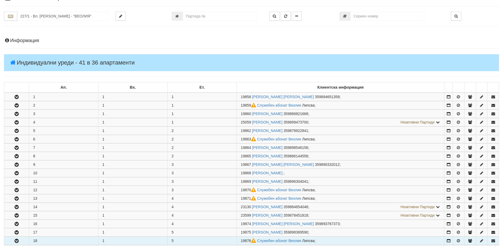
scroll to position [79, 0]
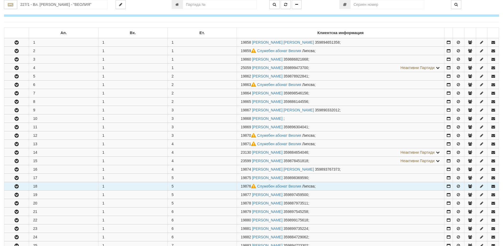
click at [23, 187] on button "button" at bounding box center [16, 186] width 25 height 8
